Goal: Transaction & Acquisition: Subscribe to service/newsletter

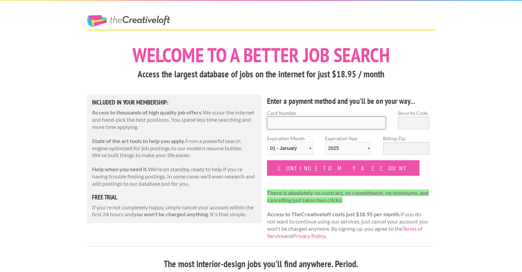
click at [294, 119] on input "Card Number" at bounding box center [326, 122] width 119 height 13
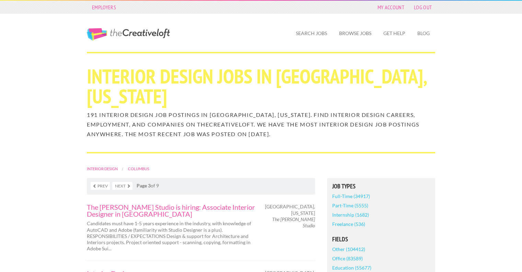
scroll to position [198, 0]
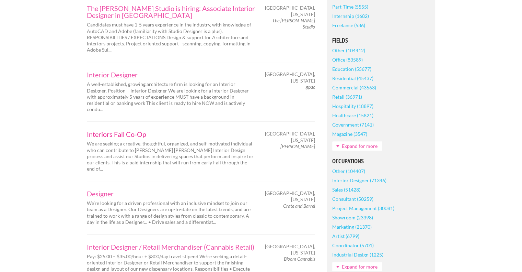
click at [130, 130] on link "Interiors Fall Co-Op" at bounding box center [171, 133] width 168 height 7
